Goal: Task Accomplishment & Management: Complete application form

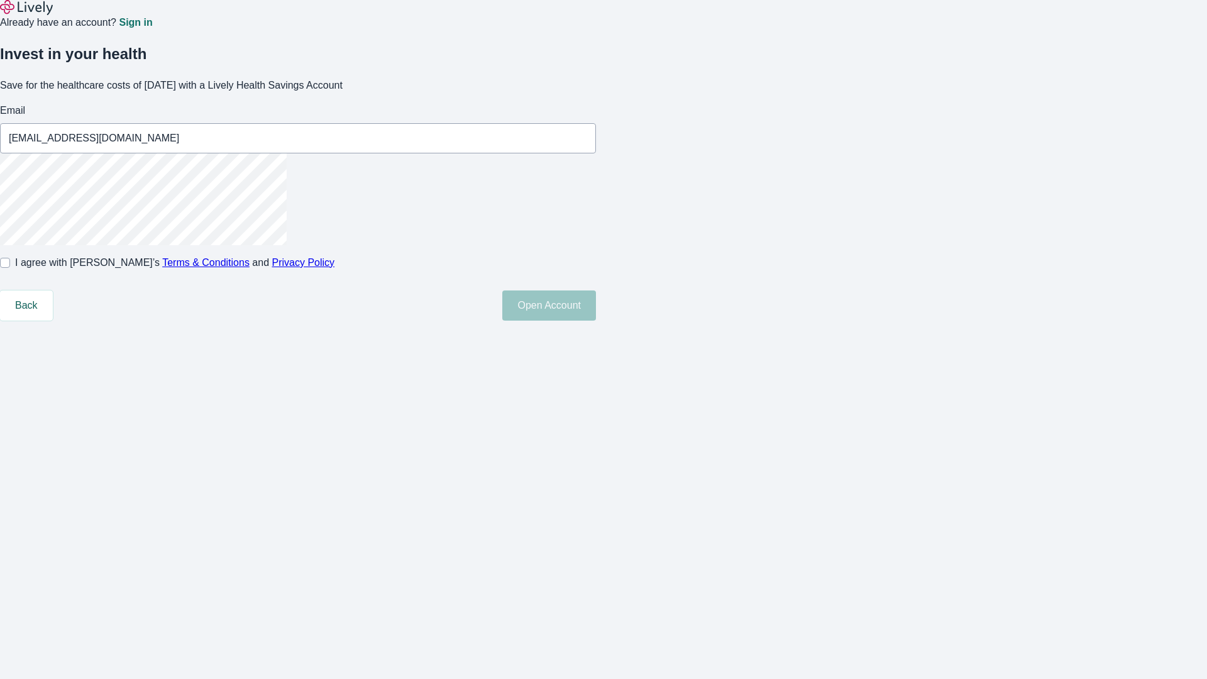
click at [10, 268] on input "I agree with Lively’s Terms & Conditions and Privacy Policy" at bounding box center [5, 263] width 10 height 10
checkbox input "true"
click at [596, 321] on button "Open Account" at bounding box center [549, 305] width 94 height 30
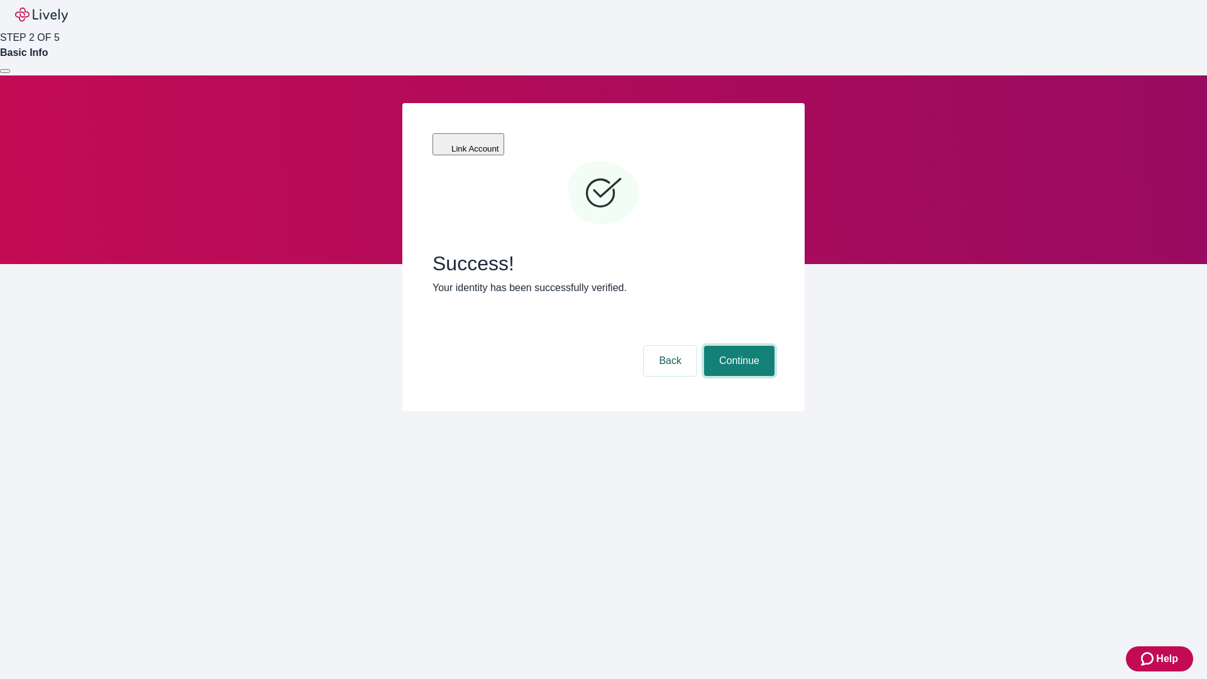
click at [738, 346] on button "Continue" at bounding box center [739, 361] width 70 height 30
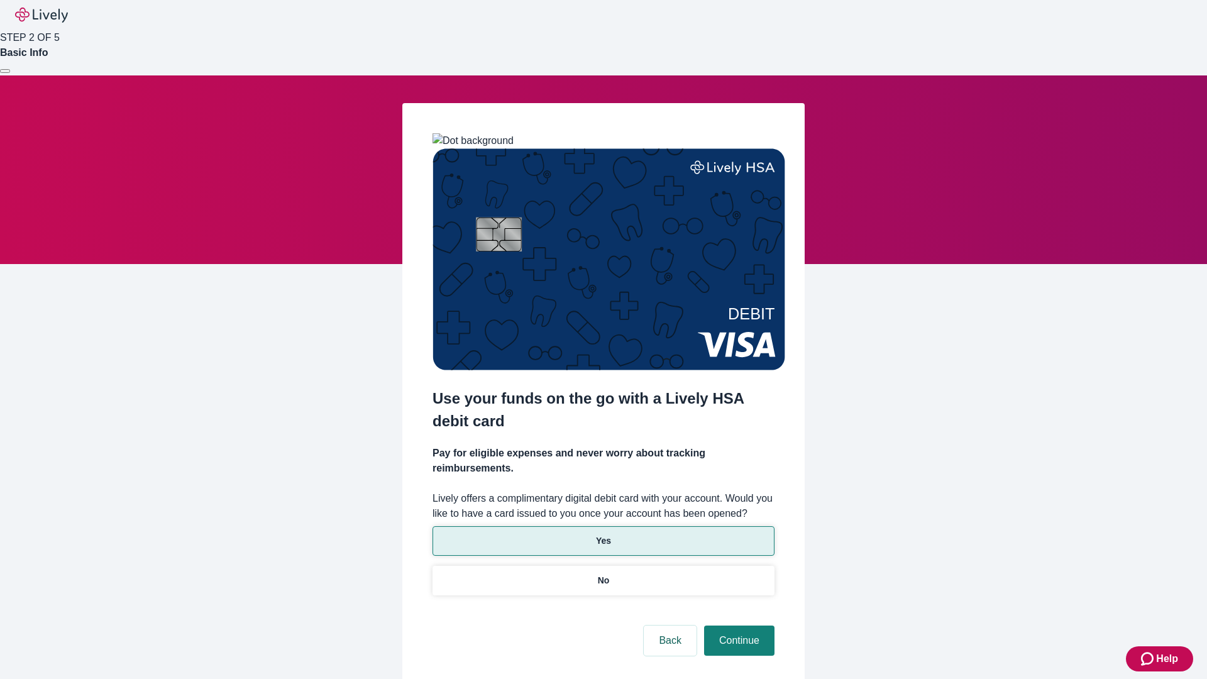
click at [603, 534] on p "Yes" at bounding box center [603, 540] width 15 height 13
click at [738, 626] on button "Continue" at bounding box center [739, 641] width 70 height 30
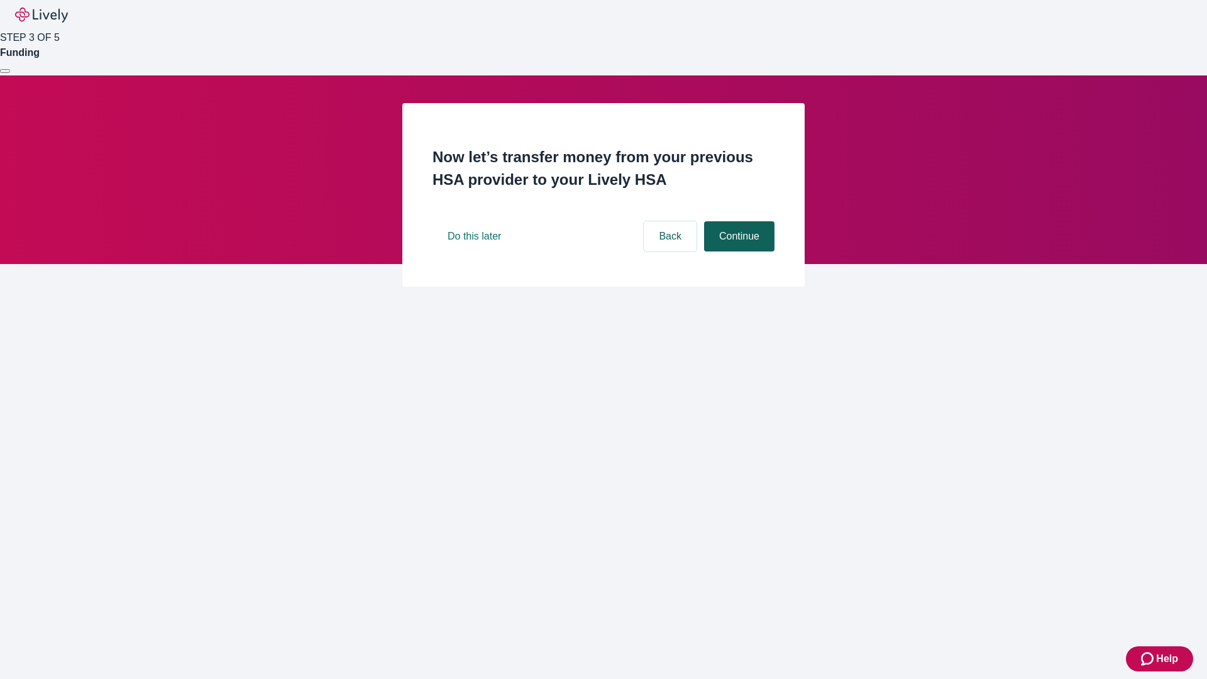
click at [738, 252] on button "Continue" at bounding box center [739, 236] width 70 height 30
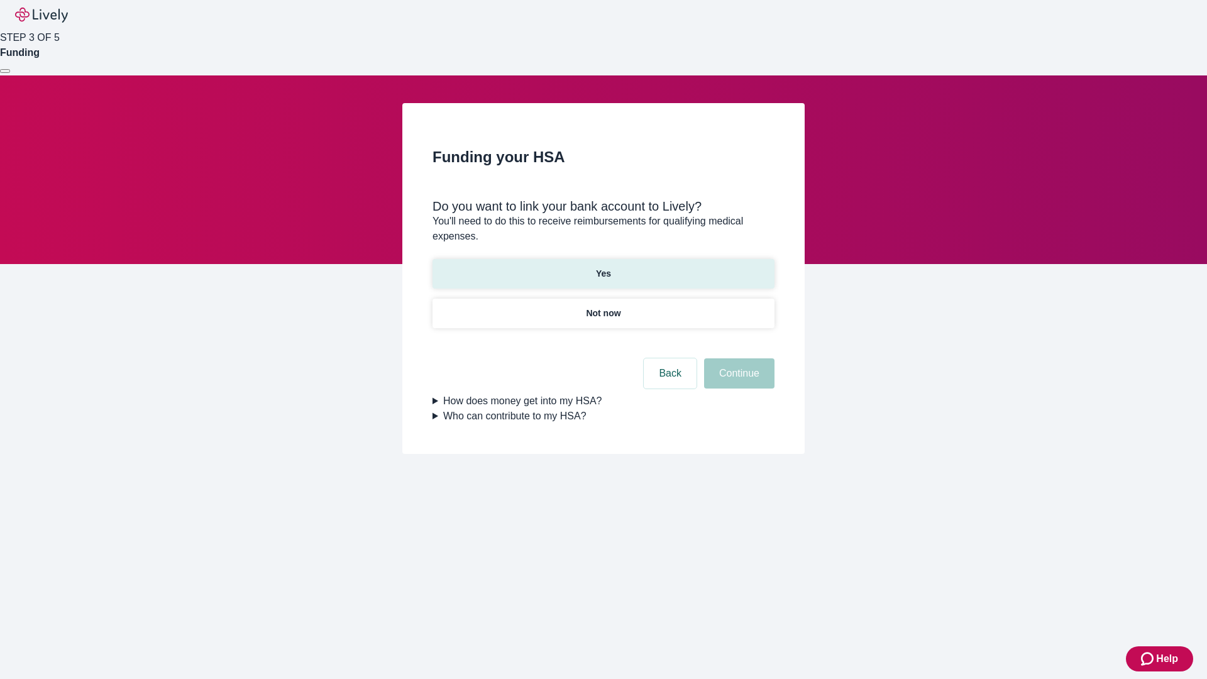
click at [603, 267] on p "Yes" at bounding box center [603, 273] width 15 height 13
click at [738, 358] on button "Continue" at bounding box center [739, 373] width 70 height 30
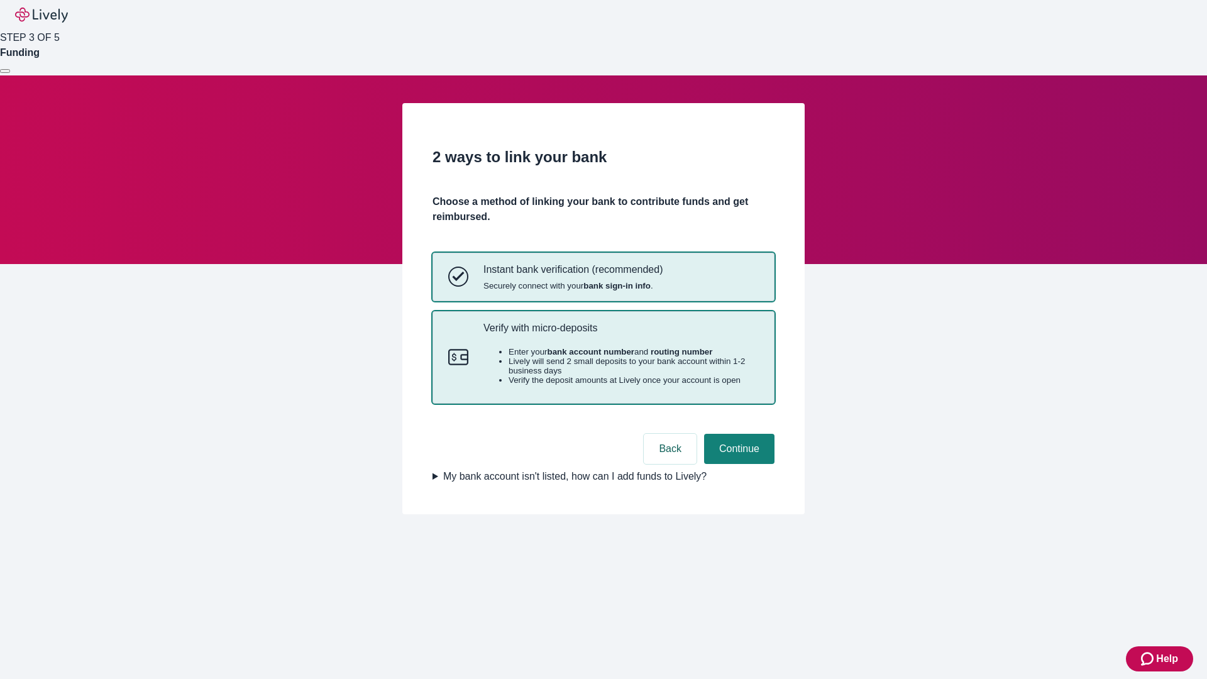
click at [621, 334] on p "Verify with micro-deposits" at bounding box center [621, 328] width 275 height 12
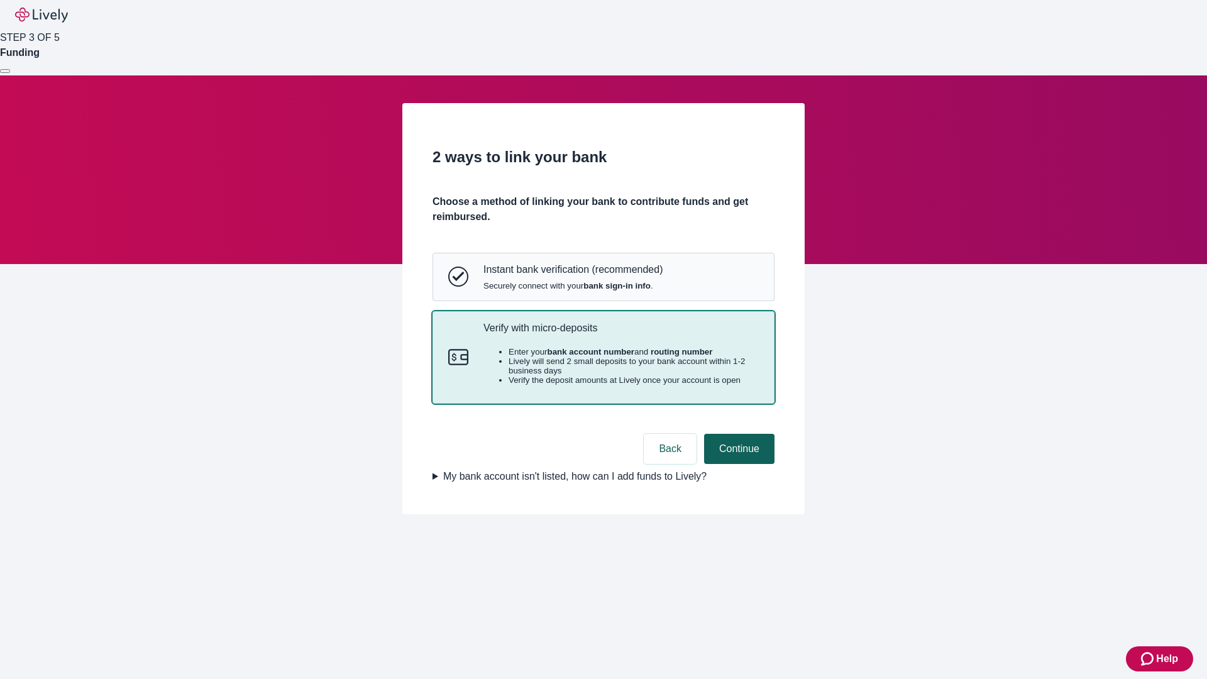
click at [738, 464] on button "Continue" at bounding box center [739, 449] width 70 height 30
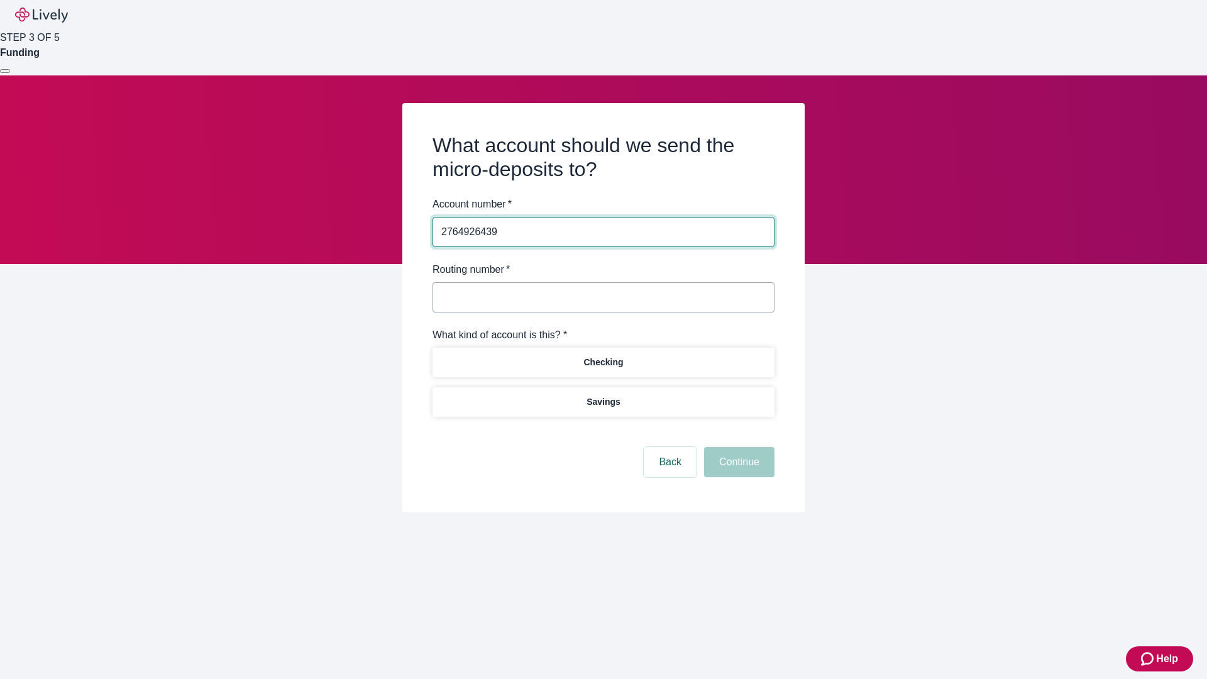
type input "2764926439"
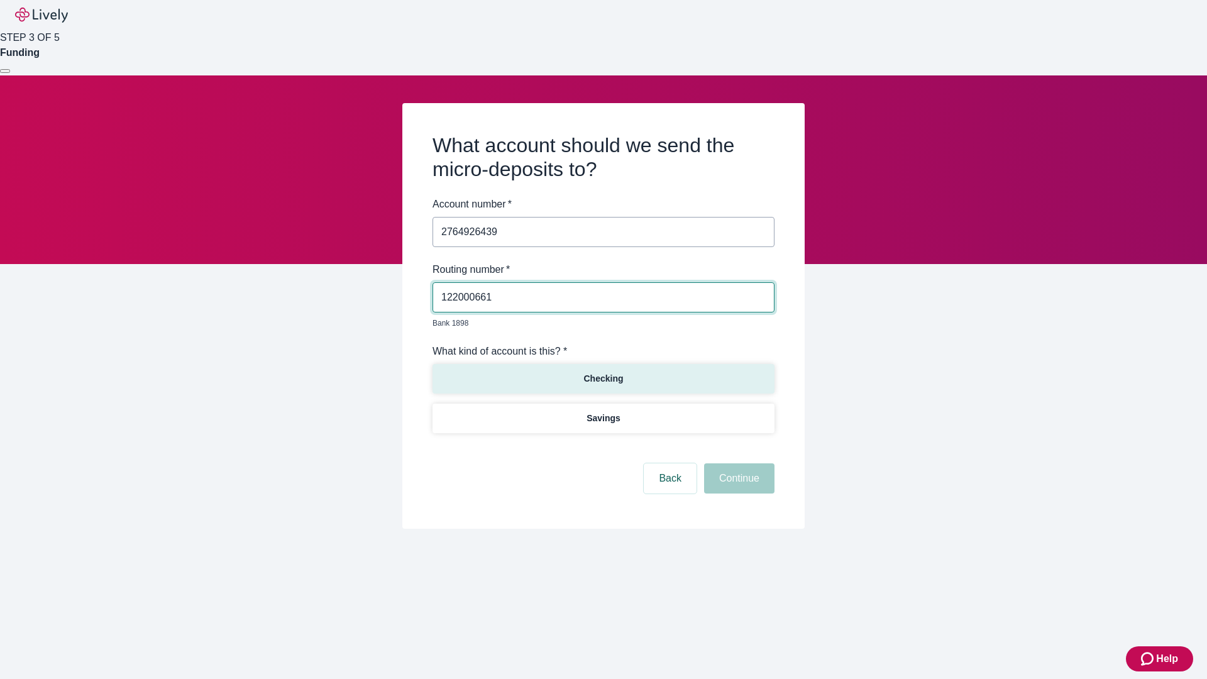
type input "122000661"
click at [603, 372] on p "Checking" at bounding box center [603, 378] width 40 height 13
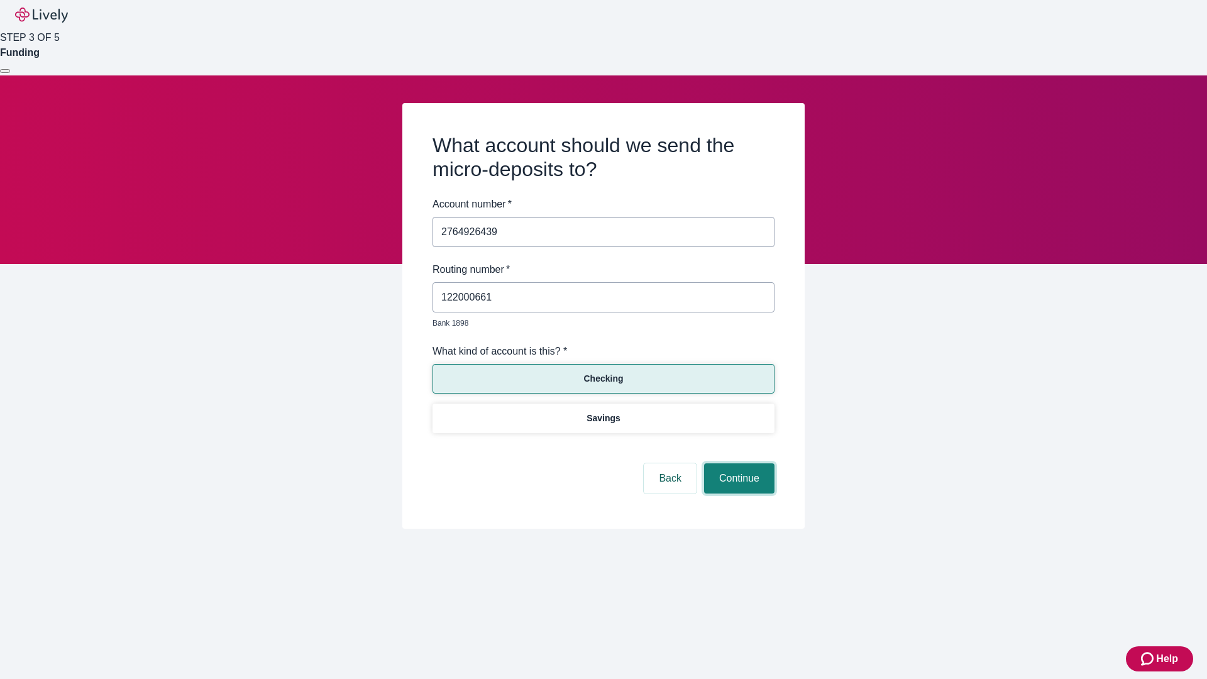
click at [738, 464] on button "Continue" at bounding box center [739, 478] width 70 height 30
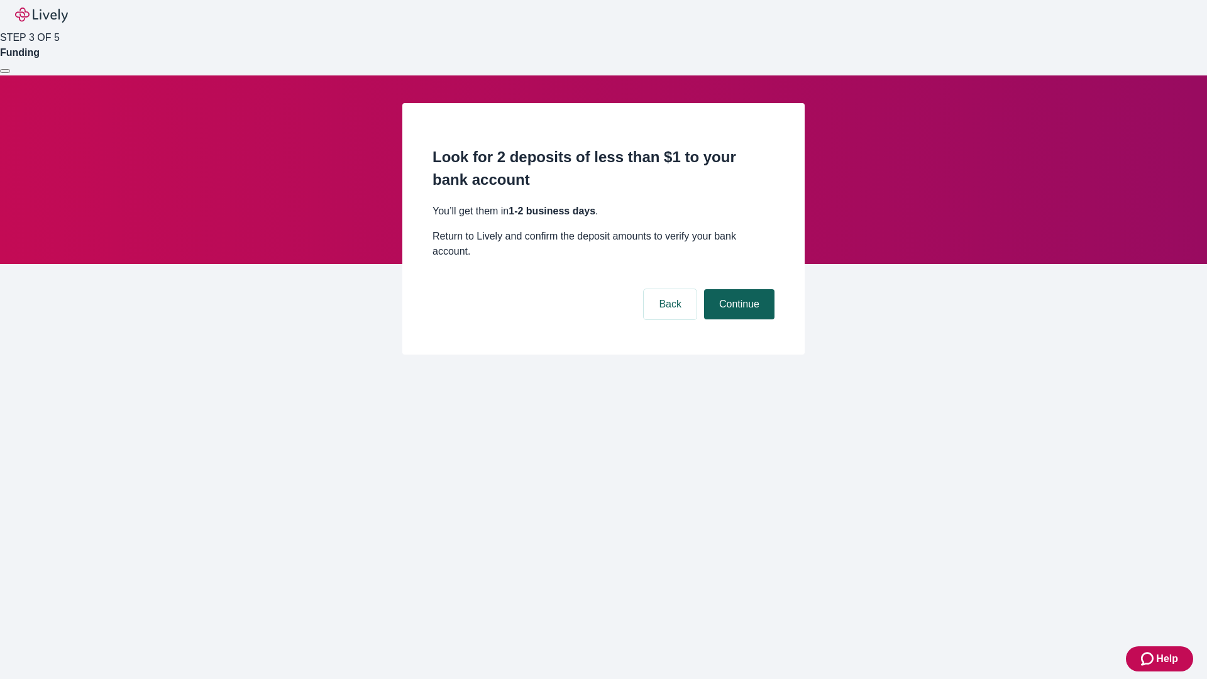
click at [738, 289] on button "Continue" at bounding box center [739, 304] width 70 height 30
